Goal: Check status

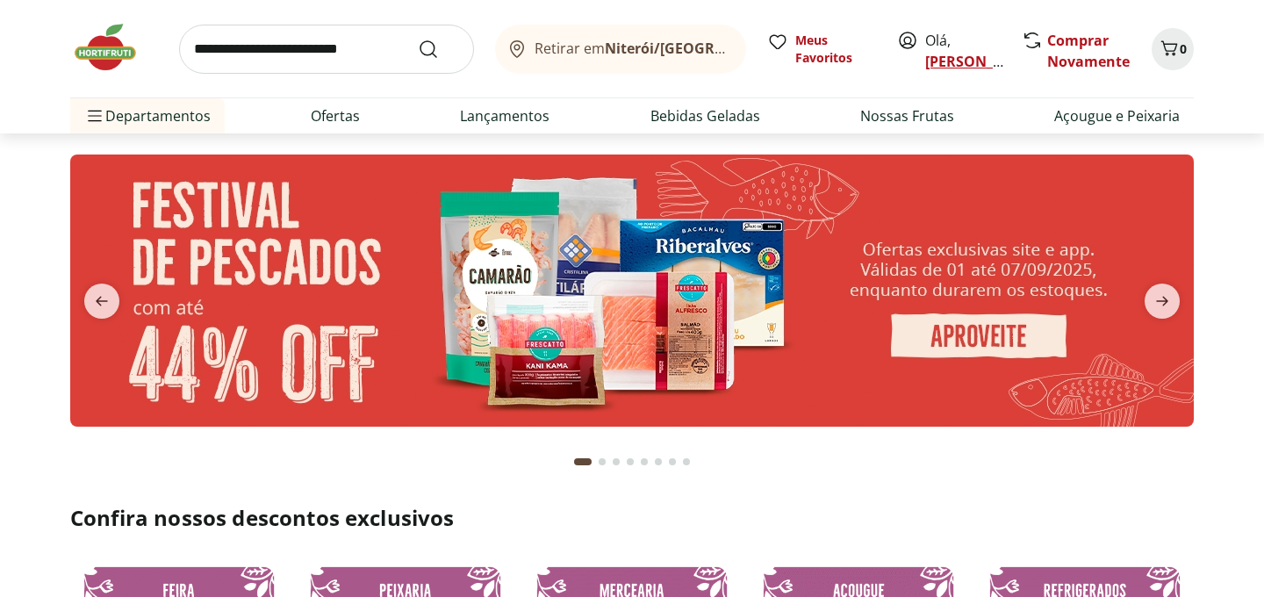
click at [938, 61] on link "[PERSON_NAME]" at bounding box center [982, 61] width 114 height 19
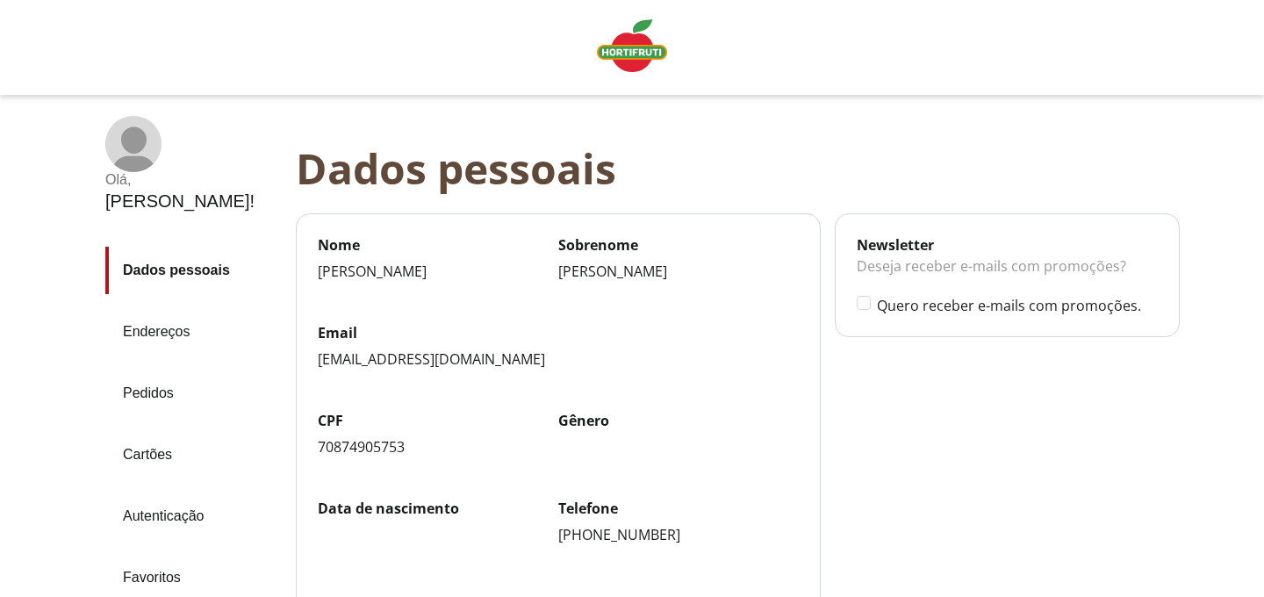
click at [152, 370] on link "Pedidos" at bounding box center [193, 393] width 176 height 47
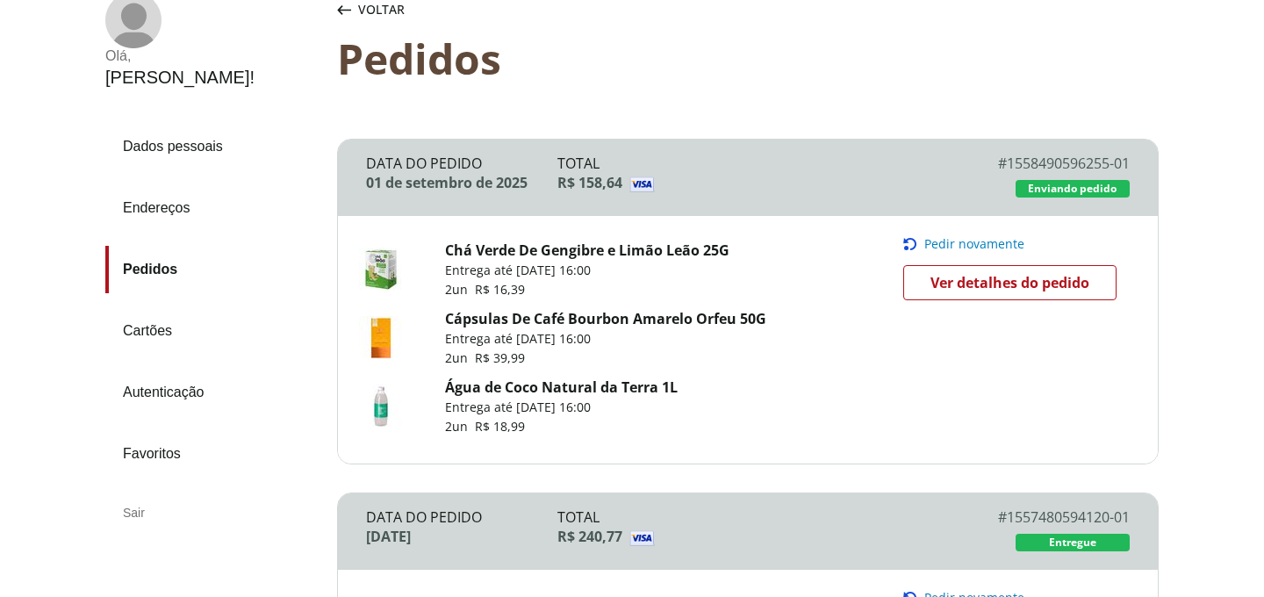
scroll to position [131, 0]
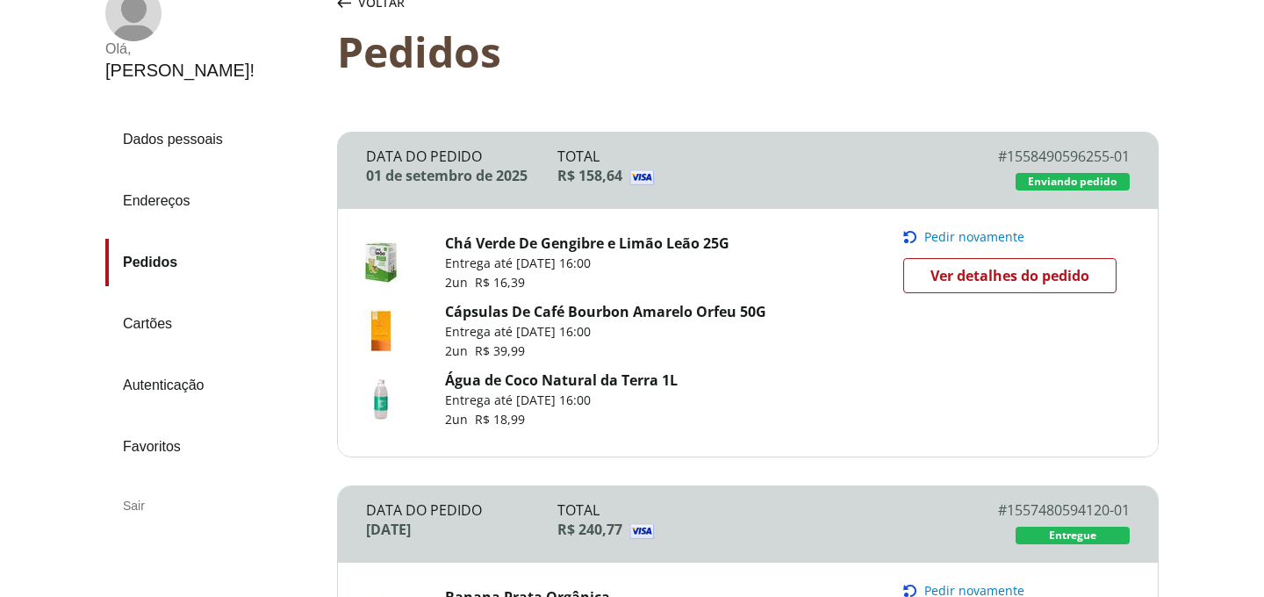
click at [999, 283] on span "Ver detalhes do pedido" at bounding box center [1009, 275] width 159 height 26
